Goal: Communication & Community: Answer question/provide support

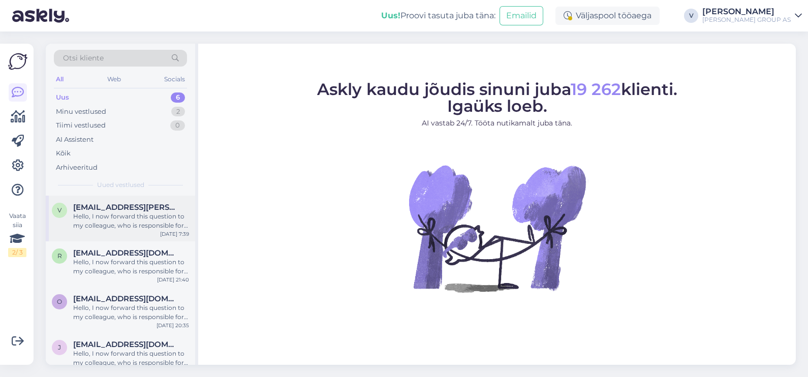
click at [129, 216] on div "Hello, I now forward this question to my colleague, who is responsible for this…" at bounding box center [131, 221] width 116 height 18
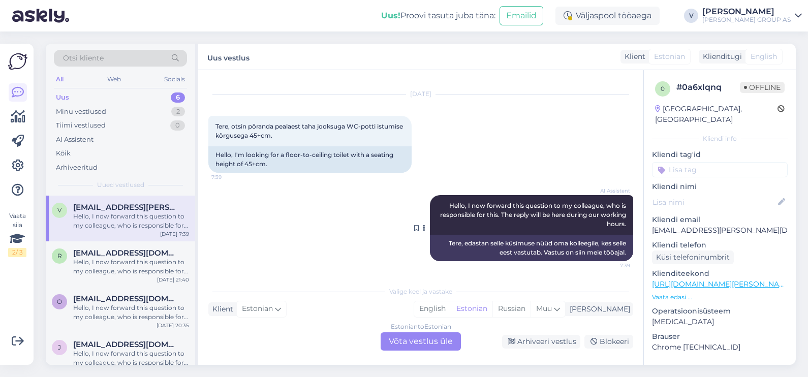
scroll to position [18, 0]
click at [424, 343] on div "Estonian to Estonian Võta vestlus üle" at bounding box center [420, 341] width 80 height 18
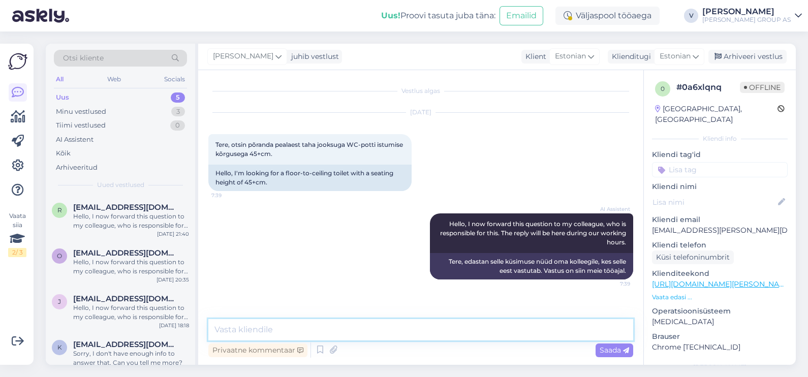
click at [395, 322] on textarea at bounding box center [420, 329] width 425 height 21
type textarea "Tere. Kahjuks meil selliseid pakkuda ei ole"
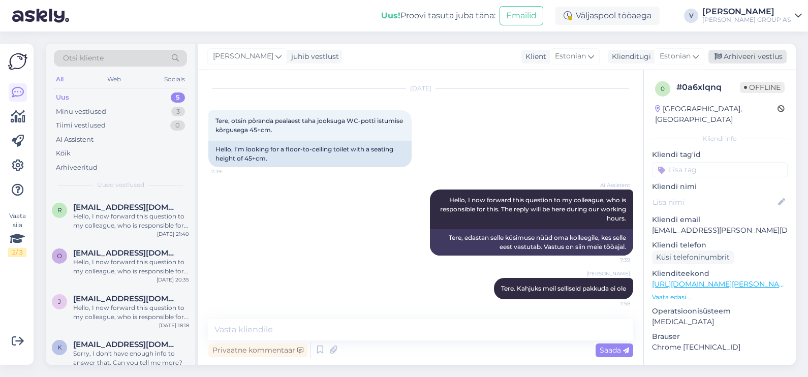
click at [734, 52] on div "Arhiveeri vestlus" at bounding box center [747, 57] width 78 height 14
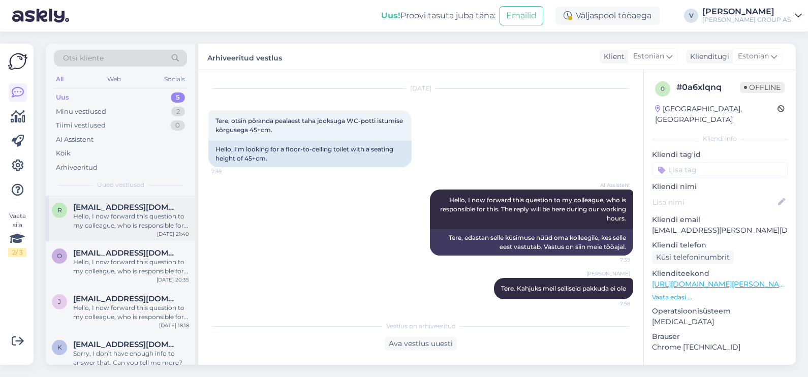
click at [101, 210] on span "raivoarusaar123@gmail.com" at bounding box center [126, 207] width 106 height 9
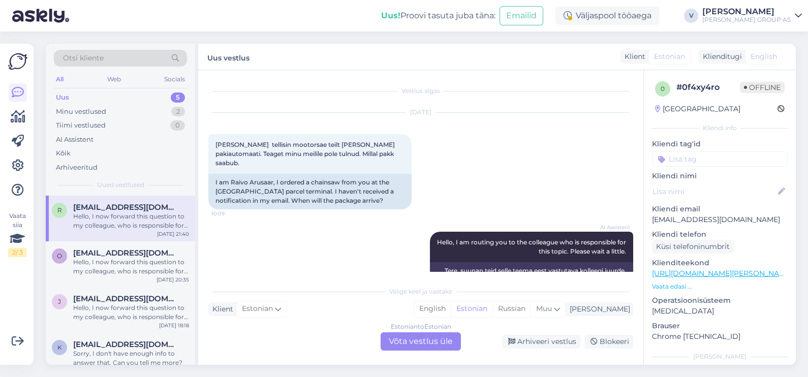
scroll to position [251, 0]
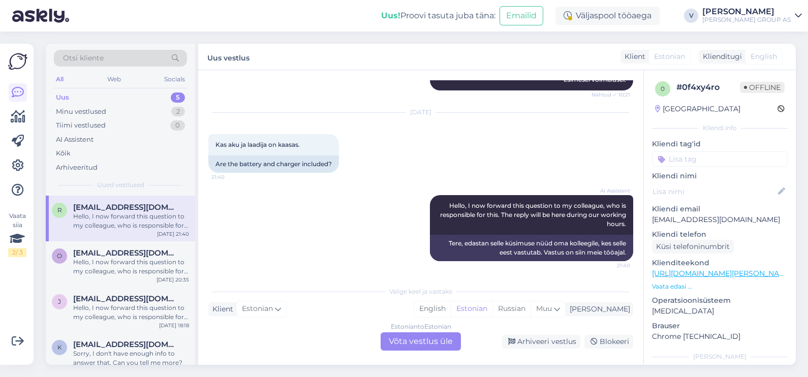
click at [429, 342] on div "Estonian to Estonian Võta vestlus üle" at bounding box center [420, 341] width 80 height 18
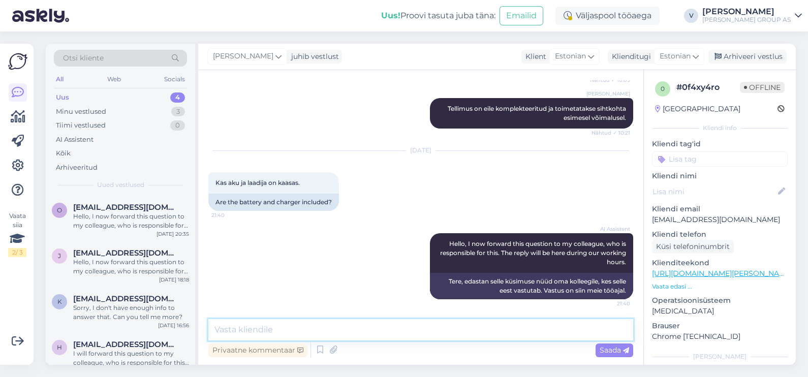
click at [362, 335] on textarea at bounding box center [420, 329] width 425 height 21
type textarea "Tere. Mis toodest käib jutt?"
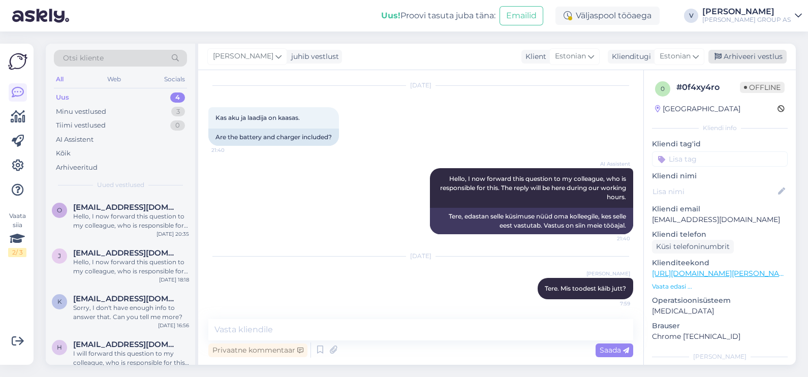
click at [726, 54] on div "Arhiveeri vestlus" at bounding box center [747, 57] width 78 height 14
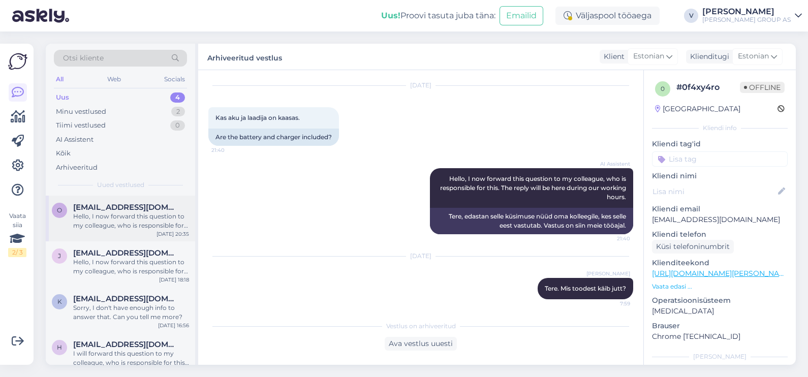
click at [102, 217] on div "Hello, I now forward this question to my colleague, who is responsible for this…" at bounding box center [131, 221] width 116 height 18
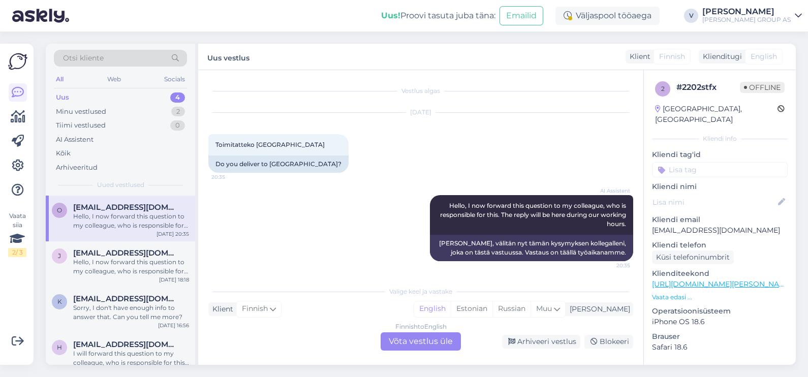
scroll to position [0, 0]
click at [435, 338] on div "Finnish to English Võta vestlus üle" at bounding box center [420, 341] width 80 height 18
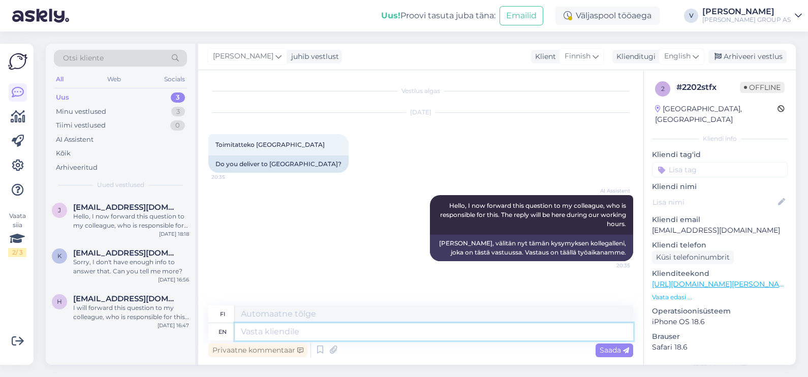
click at [276, 330] on textarea at bounding box center [434, 331] width 398 height 17
type textarea "Hello"
type textarea "Hei"
type textarea "Hello."
type textarea "Hei."
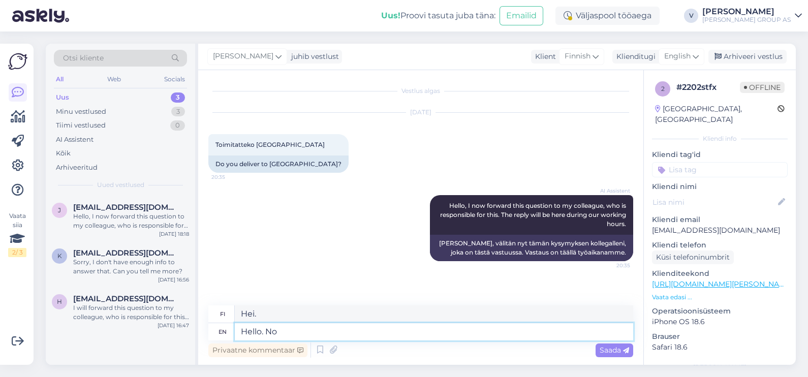
type textarea "Hello. No"
type textarea "Hei. Ei"
type textarea "Hello. No. D"
type textarea "Hei. Ei."
type textarea "Hello. No. Delivery"
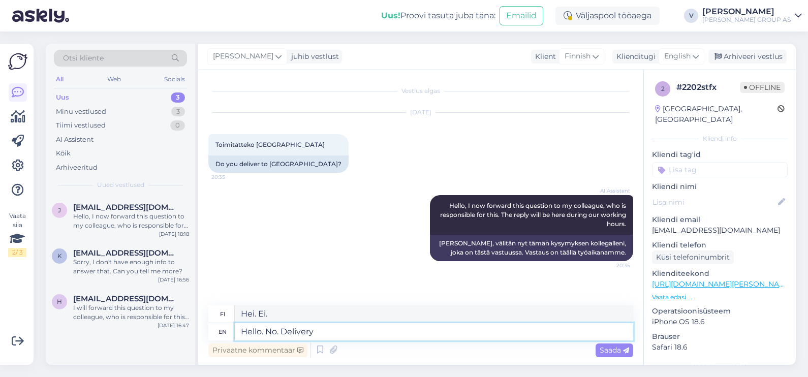
type textarea "Hei. Ei toimitusta."
type textarea "Hello. No. Delivery is"
type textarea "Hei. Ei. Toimitus on"
type textarea "Hello. No. Delivery is only"
type textarea "Hei. Ei. Vain toimitus."
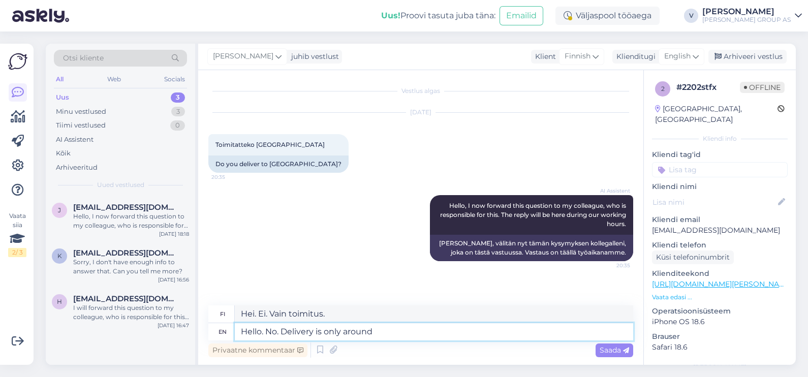
type textarea "Hello. No. Delivery is only around t"
type textarea "Hei. Ei. Toimitus on vain noin"
type textarea "Hello. No. Delivery is only around the Estonia"
type textarea "Hei. Ei. Toimitus on saatavilla vain Viron sisällä."
type textarea "Hello. No. Delivery is only around the Estonia."
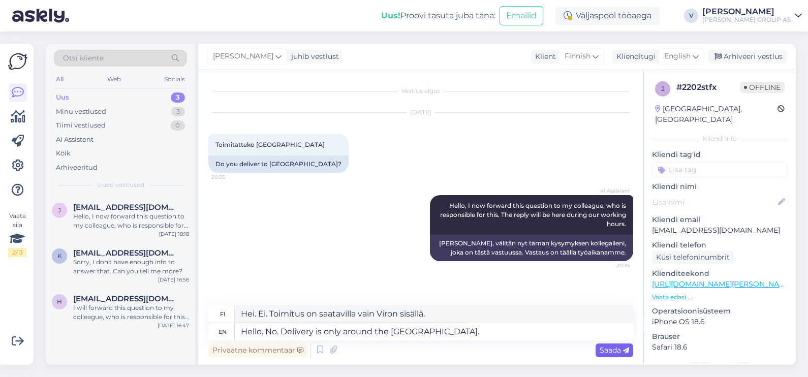
click at [614, 351] on span "Saada" at bounding box center [613, 349] width 29 height 9
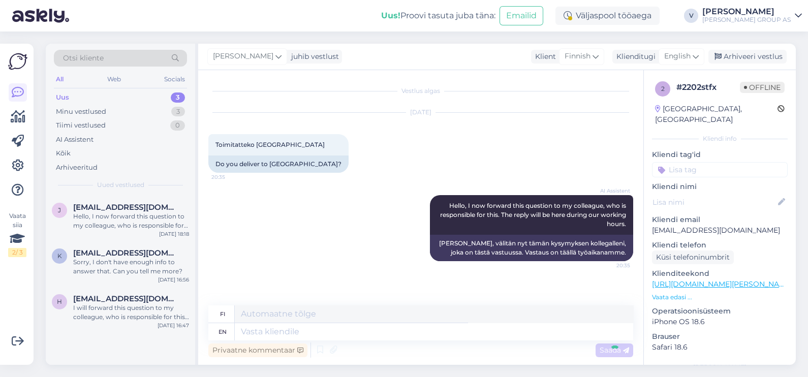
scroll to position [58, 0]
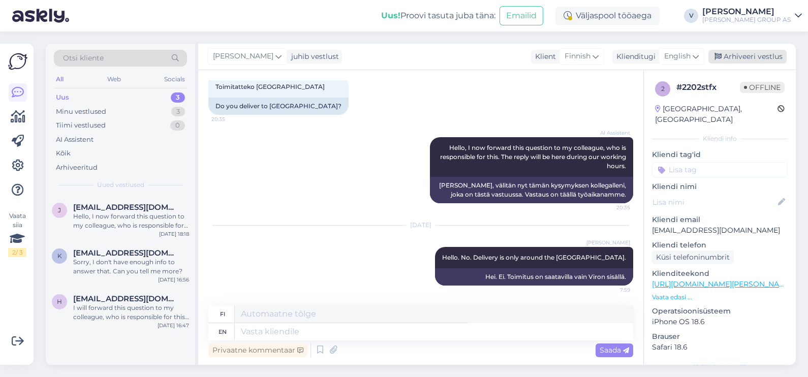
click at [751, 50] on div "Arhiveeri vestlus" at bounding box center [747, 57] width 78 height 14
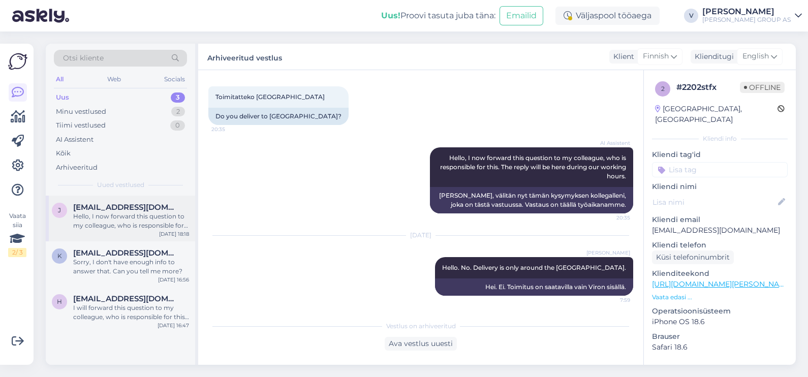
click at [135, 211] on span "jlepik442@gmail.com" at bounding box center [126, 207] width 106 height 9
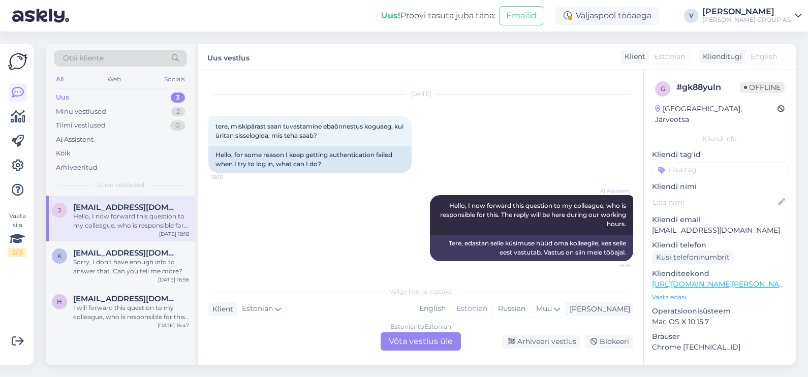
click at [440, 341] on div "Estonian to Estonian Võta vestlus üle" at bounding box center [420, 341] width 80 height 18
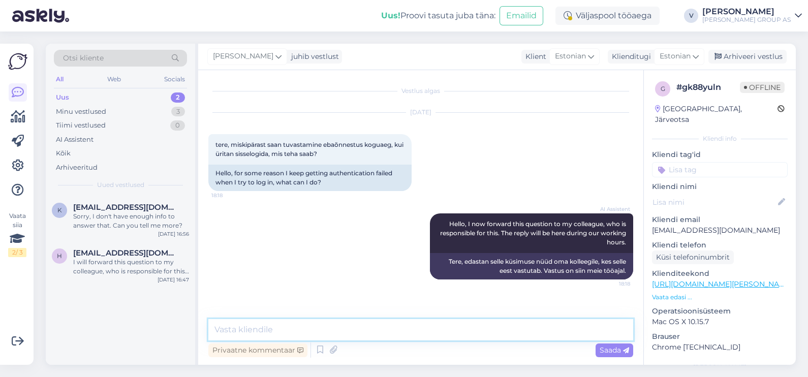
click at [365, 330] on textarea at bounding box center [420, 329] width 425 height 21
type textarea "Tere. Proovige nüüd uuesti. IT parandas seda muret."
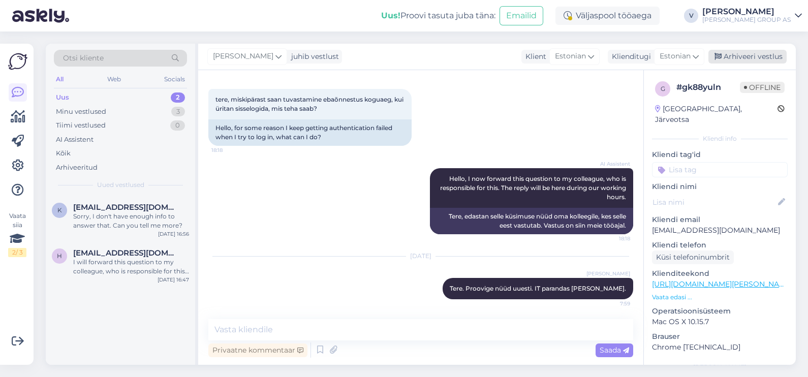
click at [754, 59] on div "Arhiveeri vestlus" at bounding box center [747, 57] width 78 height 14
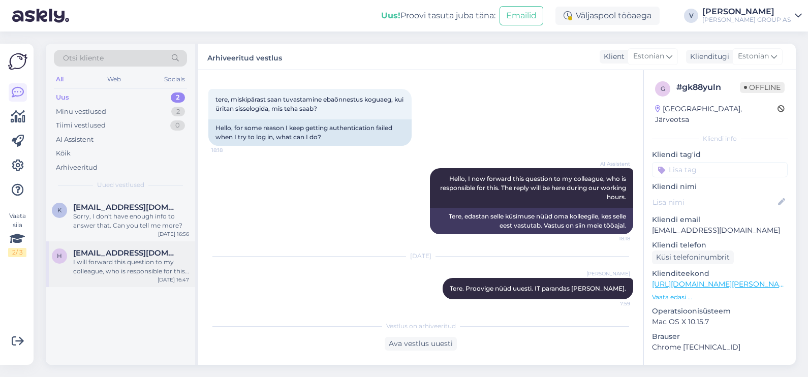
click at [104, 246] on div "h heleriinatla@gmail.com I will forward this question to my colleague, who is r…" at bounding box center [120, 264] width 149 height 46
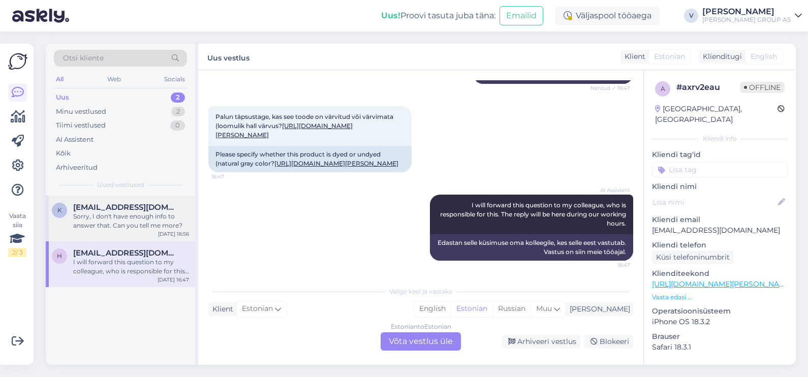
click at [104, 235] on div "k kalletammemae@gmail.com Sorry, I don't have enough info to answer that. Can y…" at bounding box center [120, 219] width 149 height 46
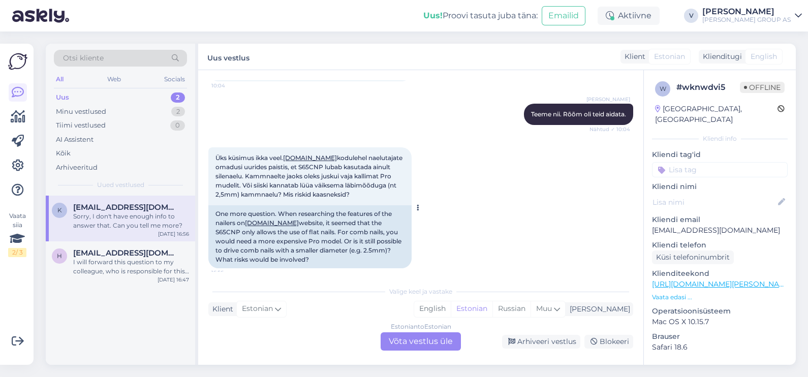
scroll to position [696, 0]
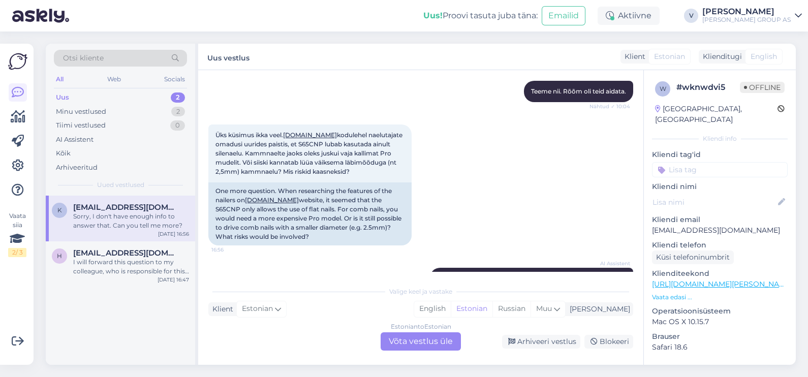
drag, startPoint x: 361, startPoint y: 173, endPoint x: 206, endPoint y: 127, distance: 162.0
click at [206, 127] on div "Vestlus algas Aug 18 2025 Tere! 9:57 Hello! AI Assistent Hello! How can we help…" at bounding box center [420, 217] width 445 height 295
copy span "Üks küsimus ikka veel. Senco.ee kodulehel naelutajate omadusi uurides paistis, …"
click at [444, 342] on div "Estonian to Estonian Võta vestlus üle" at bounding box center [420, 341] width 80 height 18
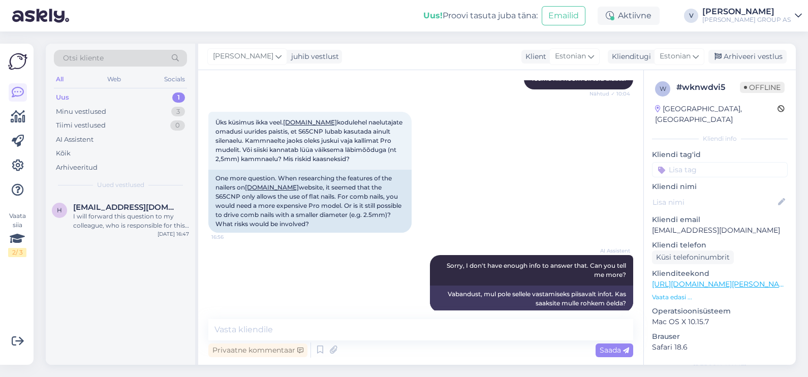
scroll to position [721, 0]
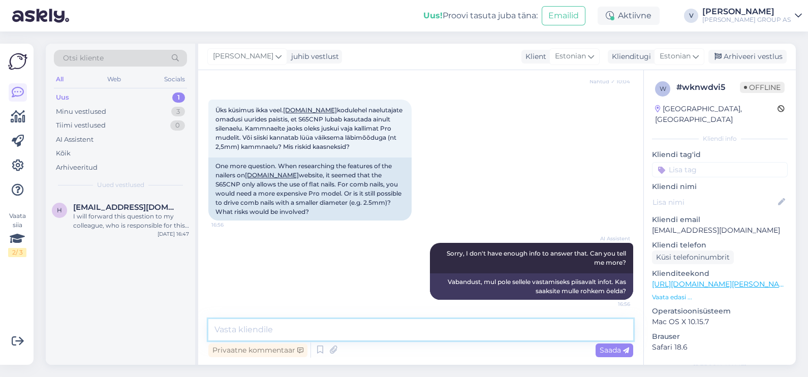
drag, startPoint x: 279, startPoint y: 325, endPoint x: 297, endPoint y: 322, distance: 18.0
click at [289, 320] on textarea at bounding box center [420, 329] width 425 height 21
paste textarea "Kui kasutada väiksema läbimõõduga (nt 2,5 mm) kammnaelu, võib need pehmemasse p…"
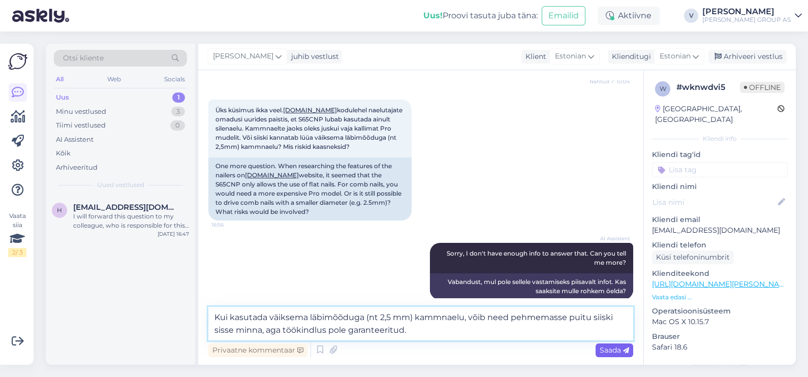
type textarea "Kui kasutada väiksema läbimõõduga (nt 2,5 mm) kammnaelu, võib need pehmemasse p…"
click at [615, 352] on span "Saada" at bounding box center [613, 349] width 29 height 9
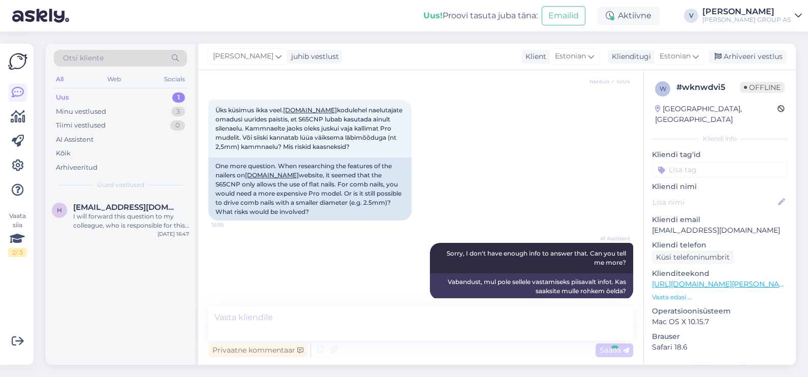
scroll to position [804, 0]
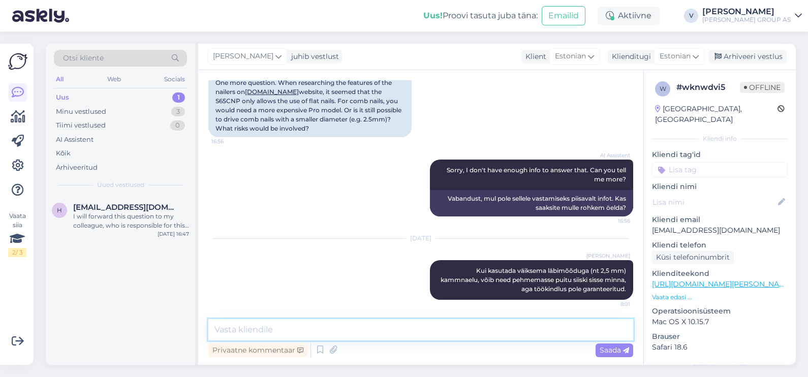
click at [493, 322] on textarea at bounding box center [420, 329] width 425 height 21
paste textarea "Kui plaan on aeg-ajalt midagi oma tarbeks teha pehmemast puidust, võib väiksema…"
type textarea "Kui plaan on aeg-ajalt midagi oma tarbeks teha pehmemast puidust, võib väiksema…"
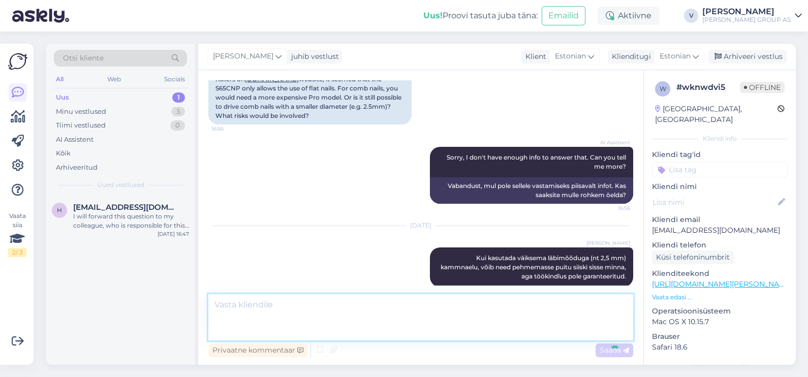
scroll to position [885, 0]
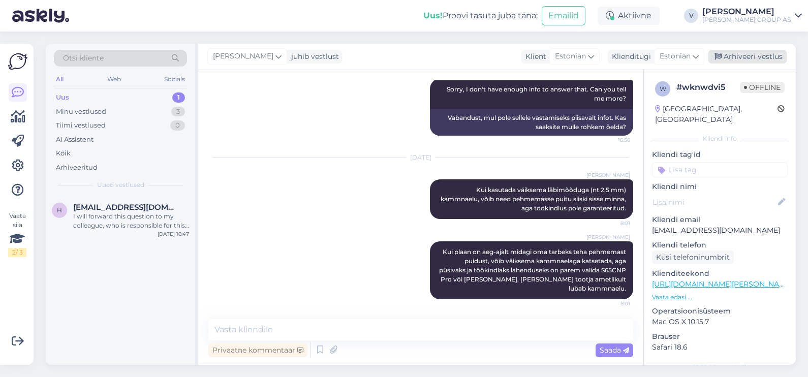
click at [755, 54] on div "Arhiveeri vestlus" at bounding box center [747, 57] width 78 height 14
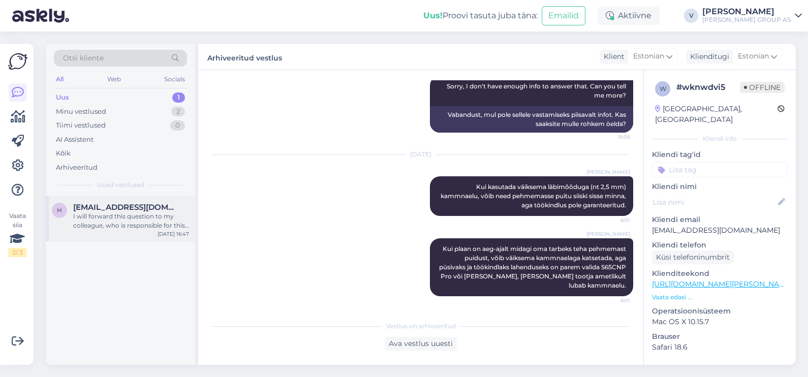
click at [85, 219] on div "I will forward this question to my colleague, who is responsible for this. The …" at bounding box center [131, 221] width 116 height 18
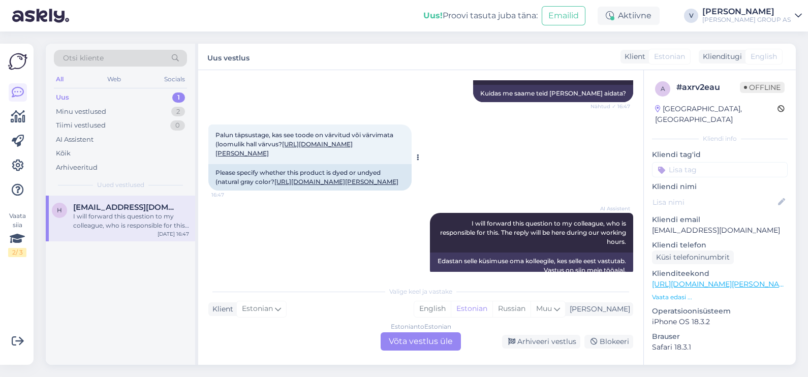
scroll to position [254, 0]
click at [312, 156] on link "https://www.bauhof.ee/et/p/024712/laineplaat-eterniit-agro-l-klassik-l-tsementh…" at bounding box center [283, 147] width 137 height 17
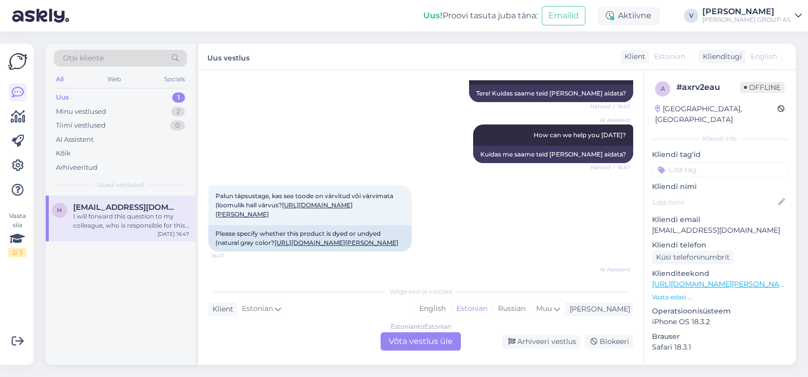
scroll to position [190, 0]
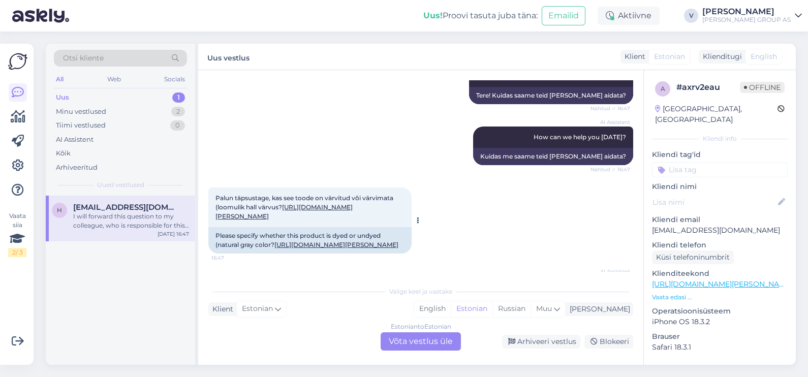
drag, startPoint x: 216, startPoint y: 197, endPoint x: 289, endPoint y: 204, distance: 74.0
click at [289, 204] on div "Palun täpsustage, kas see toode on värvitud või värvimata (loomulik hall värvus…" at bounding box center [309, 207] width 203 height 40
copy span "Palun täpsustage, kas see toode on värvitud või värvimata (loomulik hall värvus?"
click at [419, 346] on div "Estonian to Estonian Võta vestlus üle" at bounding box center [420, 341] width 80 height 18
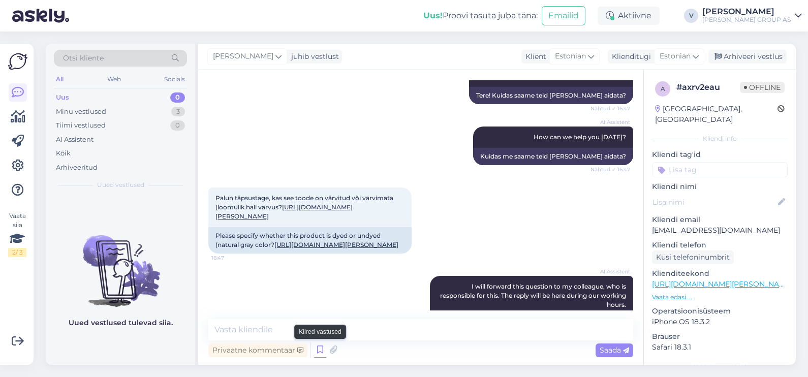
click at [316, 348] on icon at bounding box center [320, 349] width 12 height 15
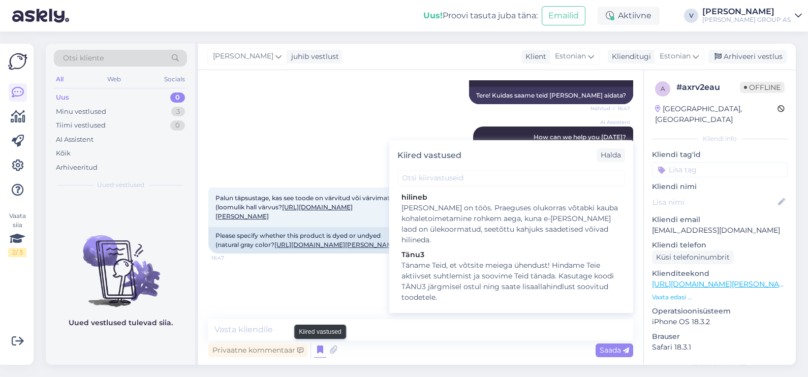
click at [316, 348] on icon at bounding box center [320, 349] width 12 height 15
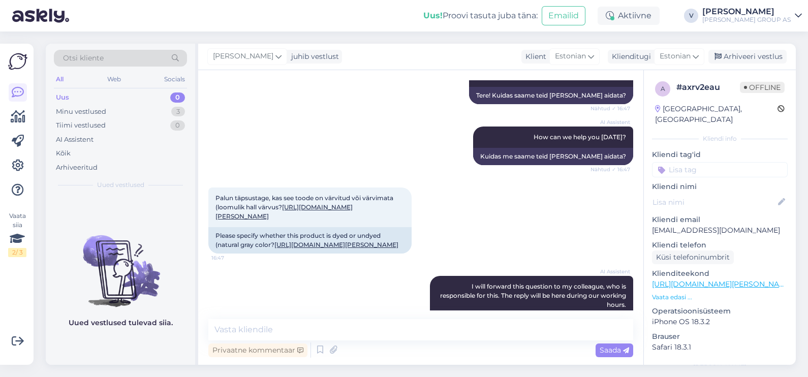
click at [311, 317] on div "Vestlus algas Aug 18 2025 Tere 16:46 Hello Tere 16:47 Hello AI Assistent Hello!…" at bounding box center [420, 217] width 445 height 295
click at [319, 321] on textarea at bounding box center [420, 329] width 425 height 21
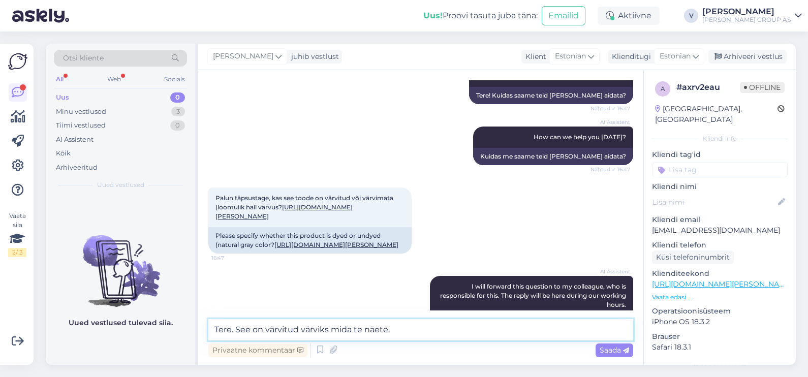
type textarea "Tere. See on värvitud värviks mida te näete."
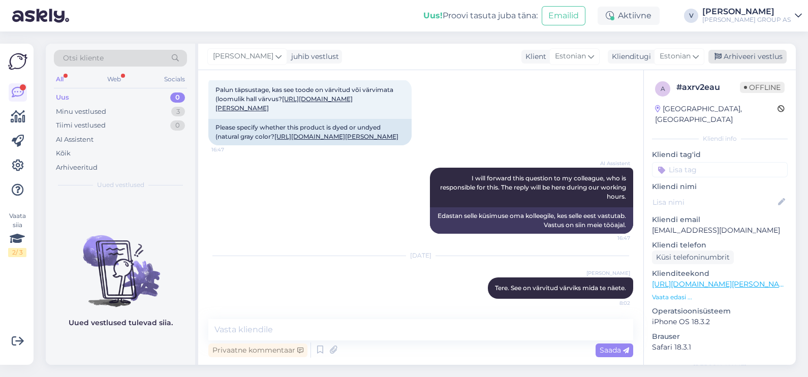
click at [759, 50] on div "Arhiveeri vestlus" at bounding box center [747, 57] width 78 height 14
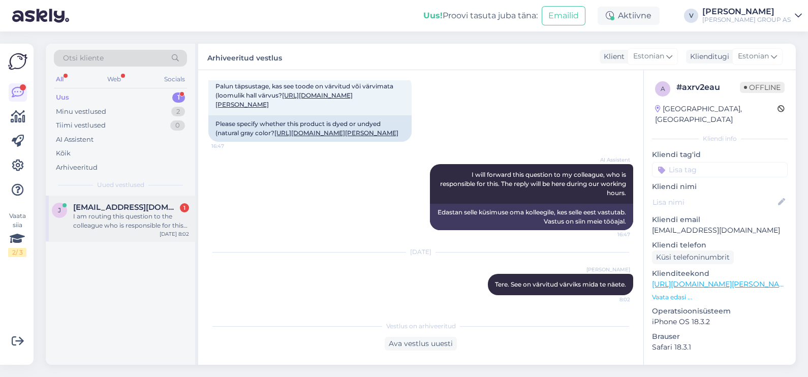
click at [108, 234] on div "j jlepik442@gmail.com 1 I am routing this question to the colleague who is resp…" at bounding box center [120, 219] width 149 height 46
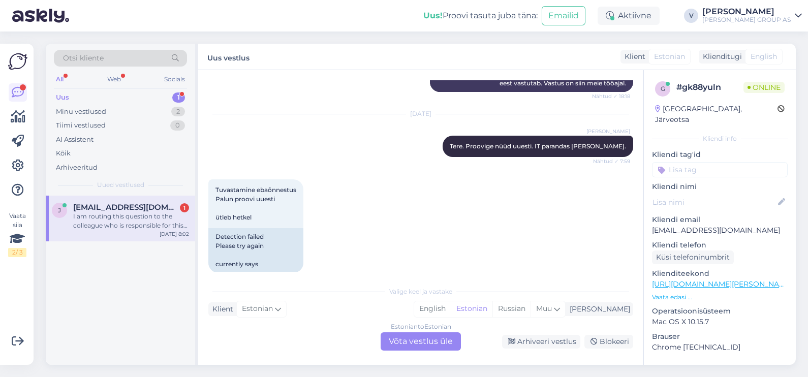
scroll to position [148, 0]
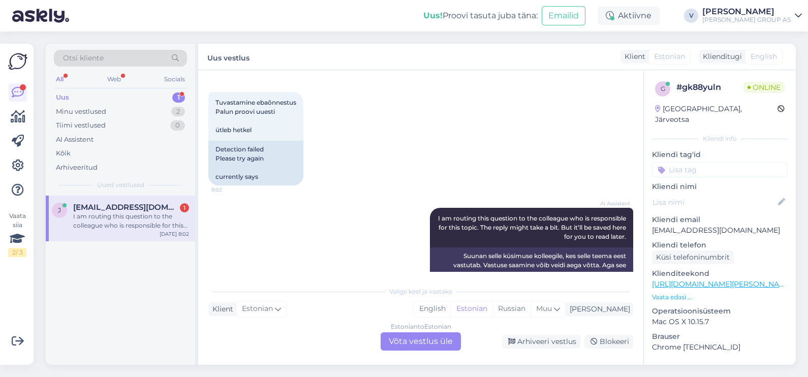
click at [423, 338] on div "Estonian to Estonian Võta vestlus üle" at bounding box center [420, 341] width 80 height 18
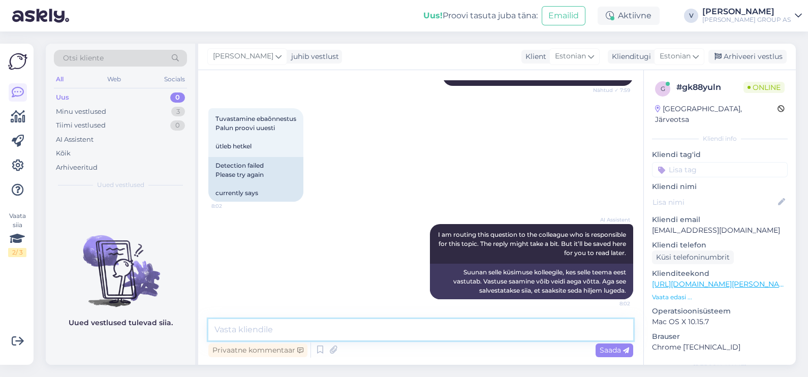
click at [356, 329] on textarea at bounding box center [420, 329] width 425 height 21
type textarea "Palun prooviga privaat moodis või uues browseris."
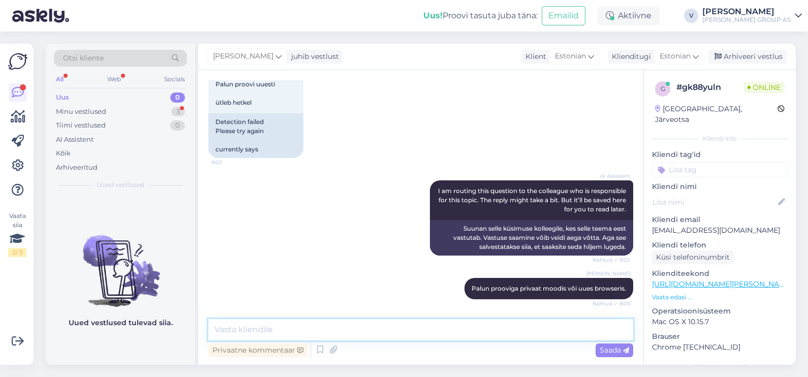
scroll to position [355, 0]
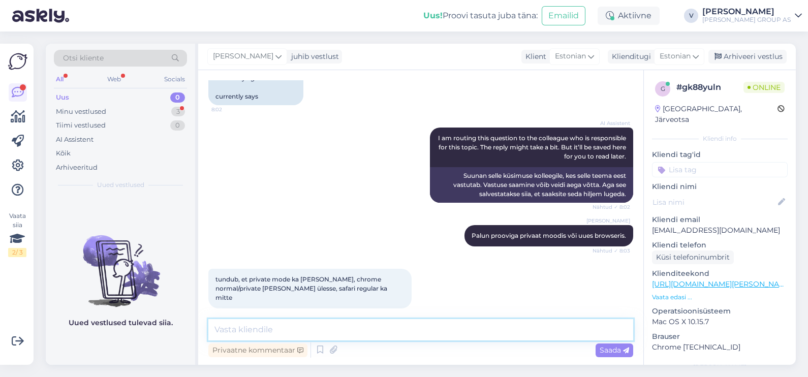
click at [308, 328] on textarea at bounding box center [420, 329] width 425 height 21
type textarea "Ma võtan meie toega uuesti ühendust"
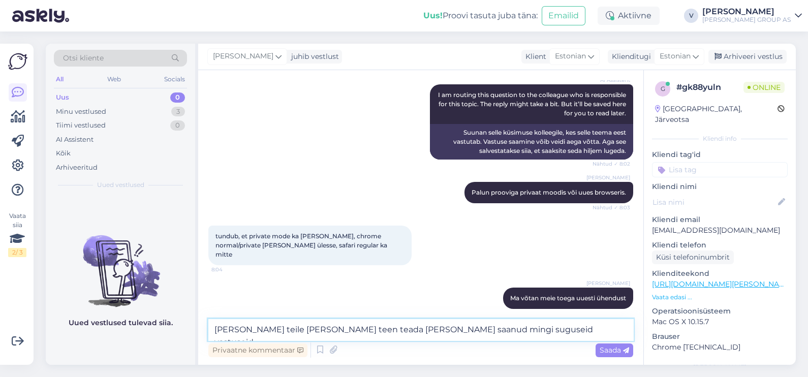
type textarea "annan teile meili teen teada kui olen saanud mingi suguseid vastuseid."
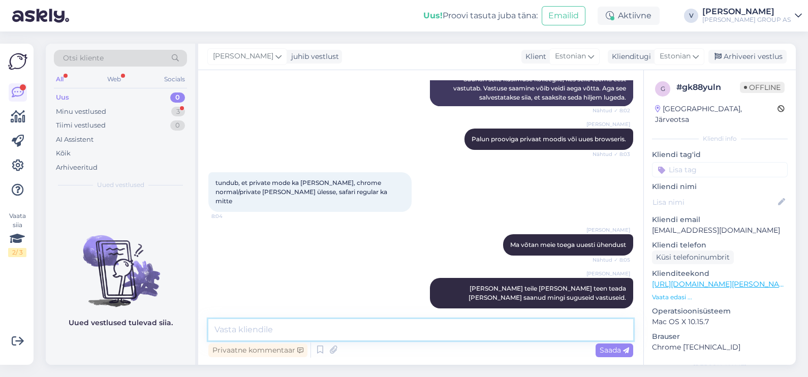
scroll to position [495, 0]
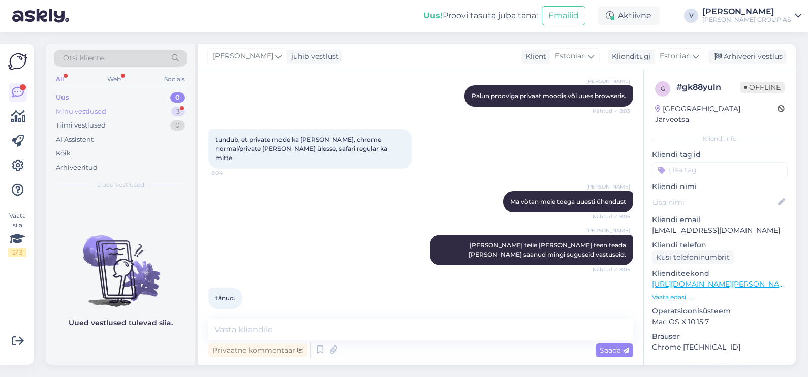
click at [109, 107] on div "Minu vestlused 3" at bounding box center [120, 112] width 133 height 14
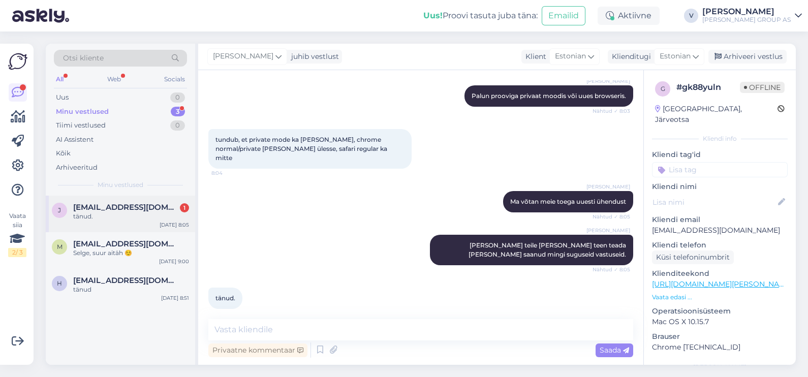
click at [124, 212] on div "tänud." at bounding box center [131, 216] width 116 height 9
click at [117, 90] on div "Uus 0" at bounding box center [120, 97] width 133 height 14
